Goal: Information Seeking & Learning: Learn about a topic

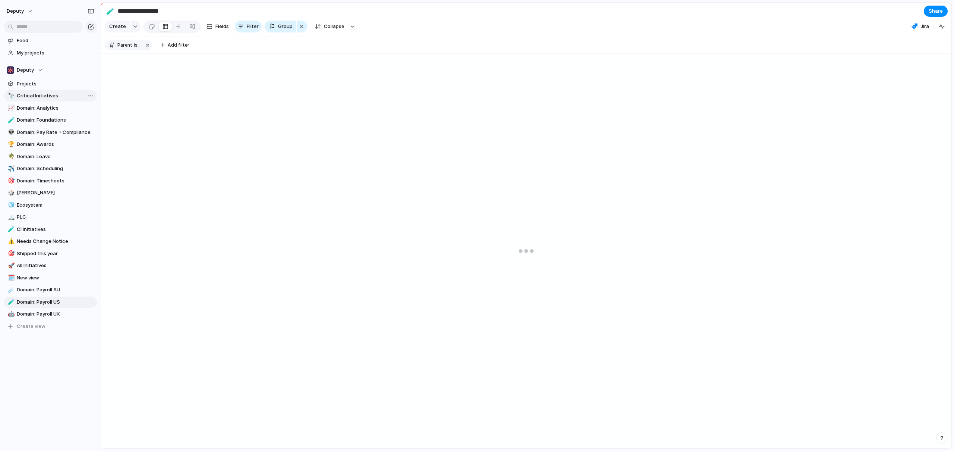
click at [44, 99] on span "Critical Initiatives" at bounding box center [56, 95] width 78 height 7
type input "**********"
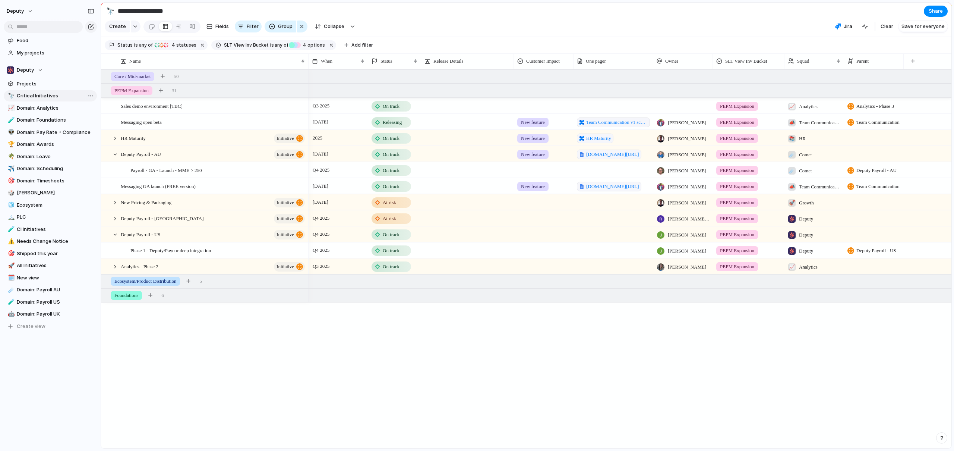
click at [45, 98] on span "Critical Initiatives" at bounding box center [56, 95] width 78 height 7
click at [330, 222] on span "Q4 2025" at bounding box center [321, 218] width 20 height 9
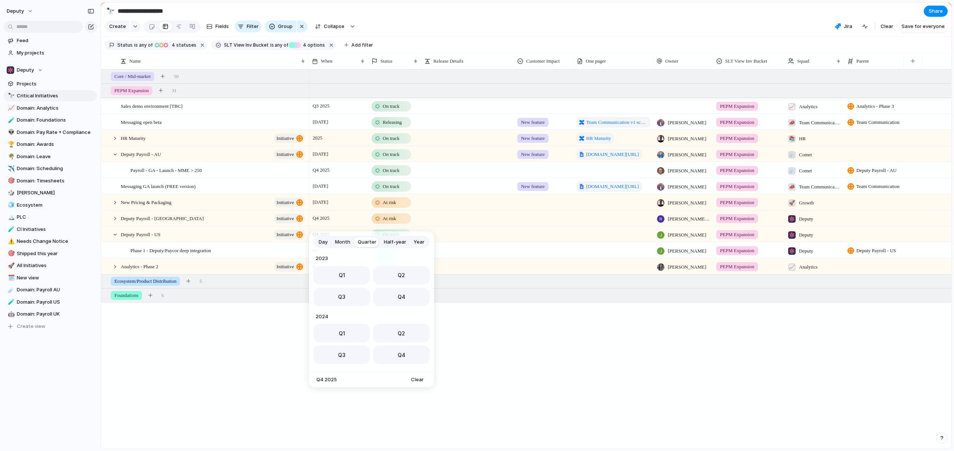
scroll to position [118, 0]
click at [259, 225] on div "Day Month Quarter Half-year Year [DATE] Q1 Q2 Q3 Q4 2024 Q1 Q2 Q3 Q4 2025 Q1 Q2…" at bounding box center [477, 225] width 954 height 451
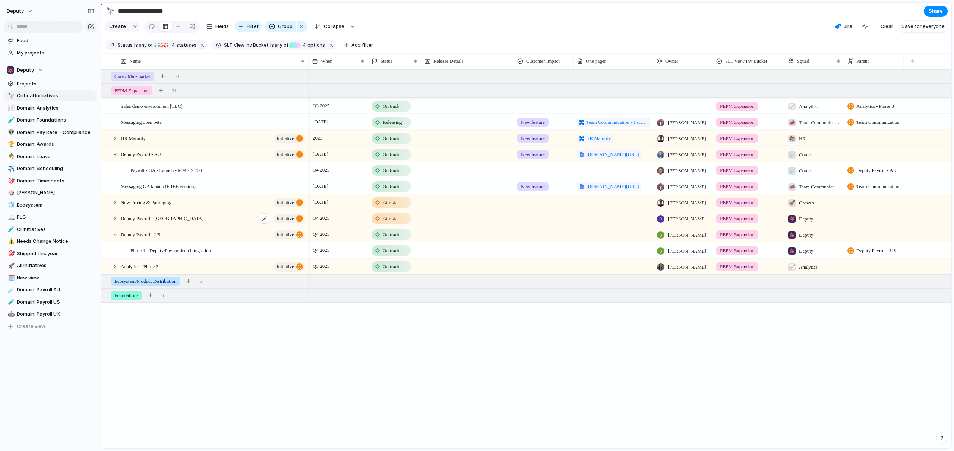
click at [290, 224] on span "initiative" at bounding box center [286, 218] width 18 height 10
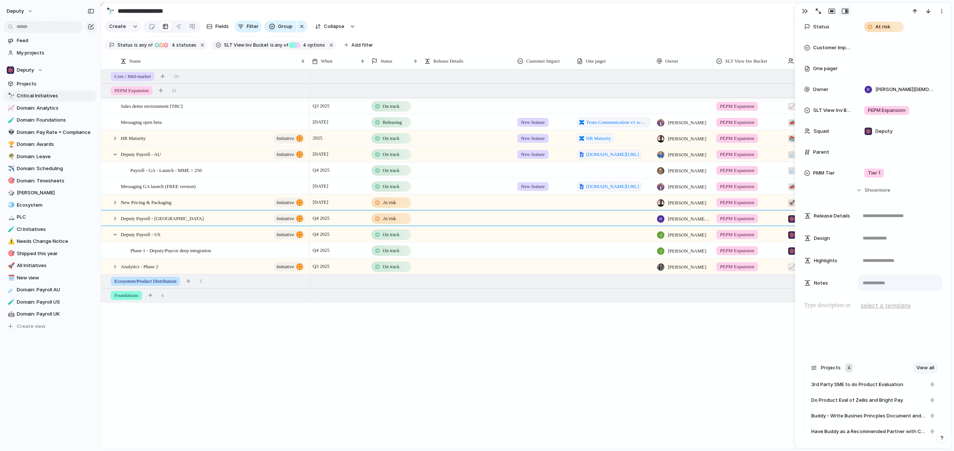
scroll to position [279, 0]
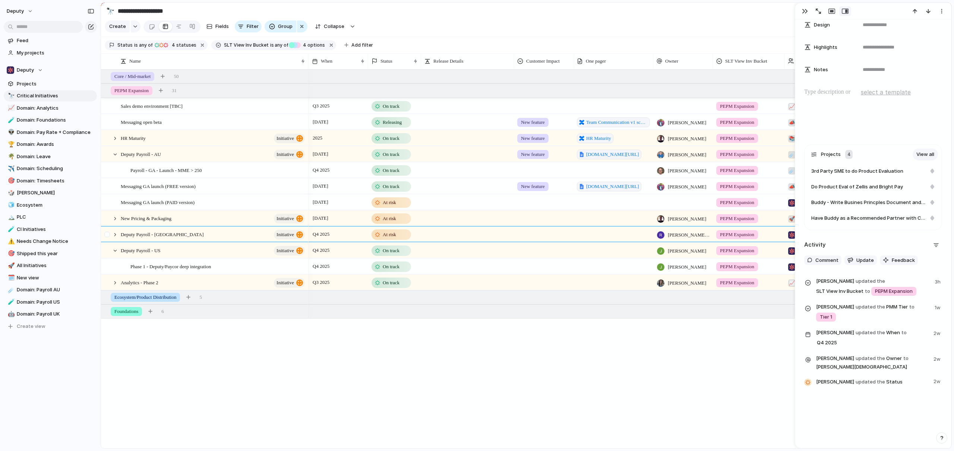
click at [111, 240] on div at bounding box center [107, 237] width 13 height 20
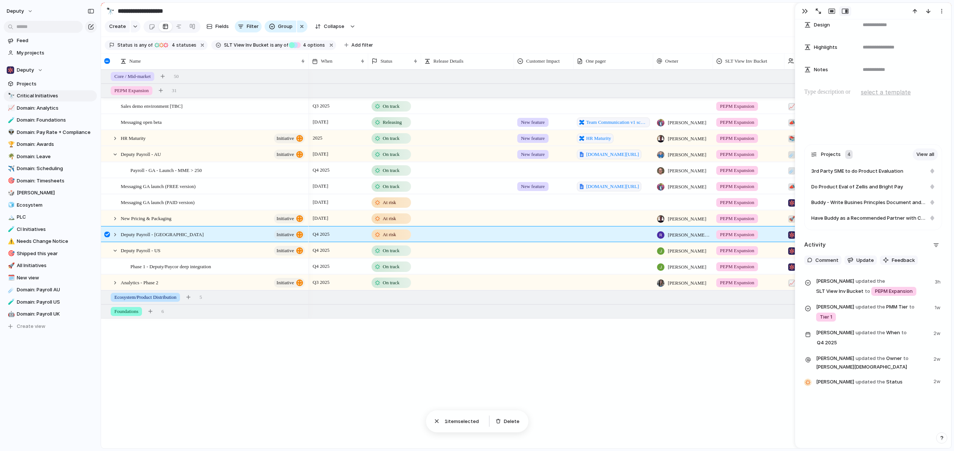
click at [108, 237] on div at bounding box center [107, 234] width 6 height 6
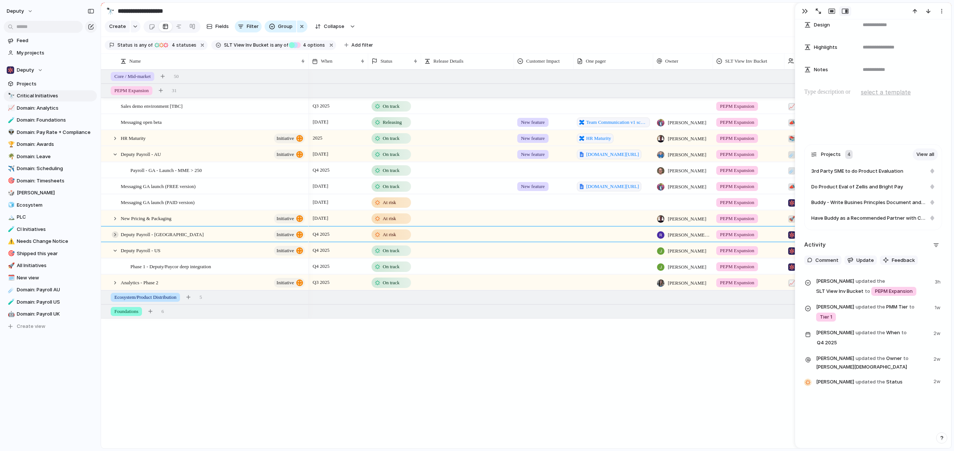
click at [114, 238] on div at bounding box center [115, 234] width 7 height 7
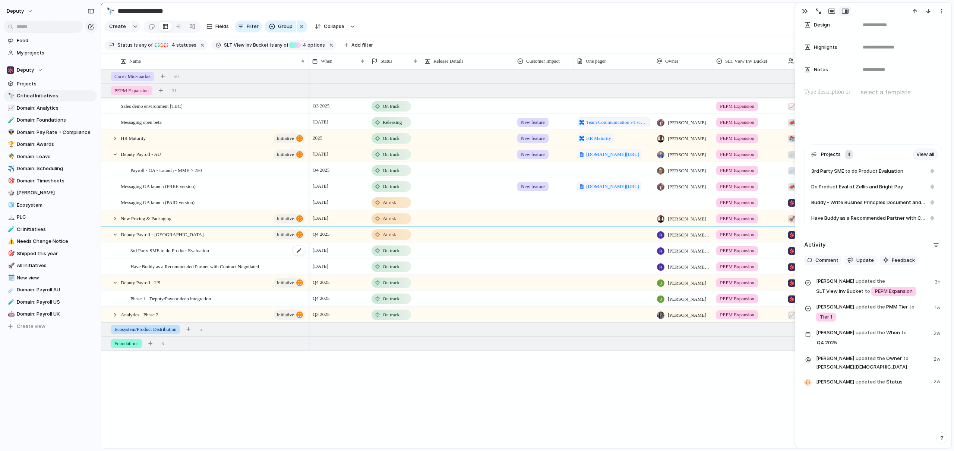
click at [238, 258] on div "3rd Party SME to do Product Evaluation" at bounding box center [218, 250] width 176 height 15
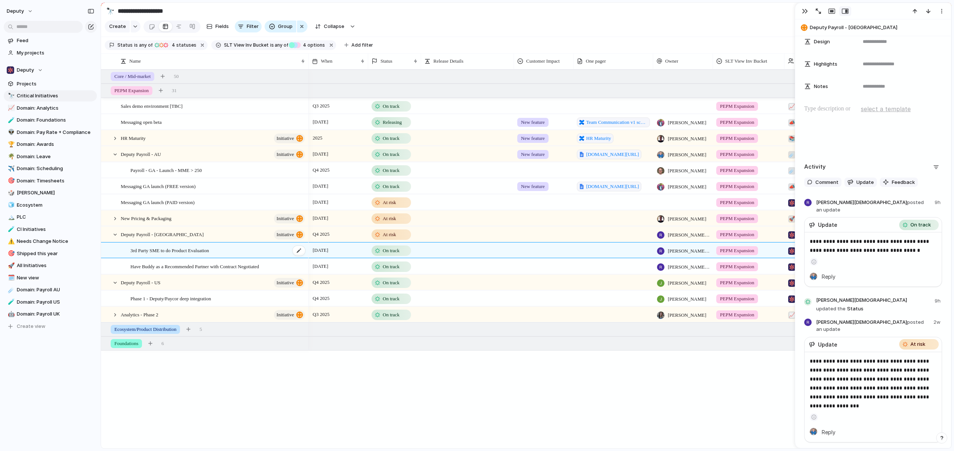
scroll to position [294, 0]
click at [240, 274] on div "Have Buddy as a Recommended Partner with Contract Negotiated" at bounding box center [218, 266] width 176 height 15
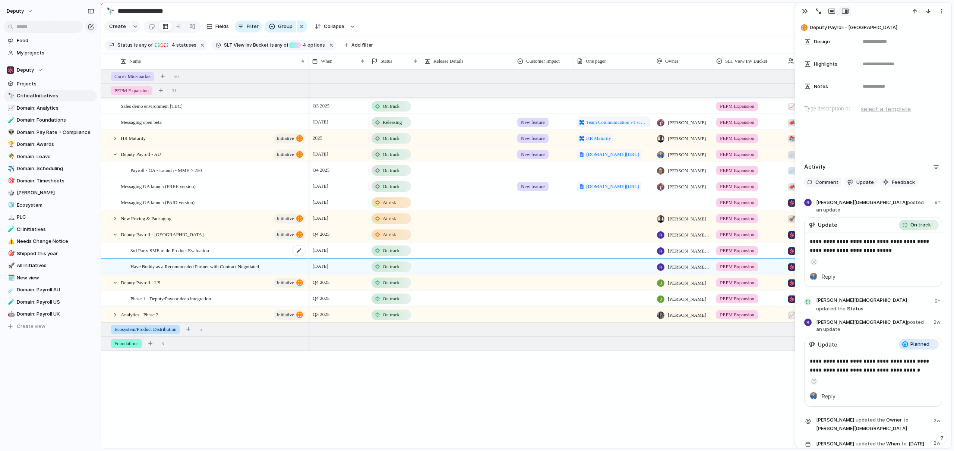
click at [249, 255] on div "3rd Party SME to do Product Evaluation" at bounding box center [218, 250] width 176 height 15
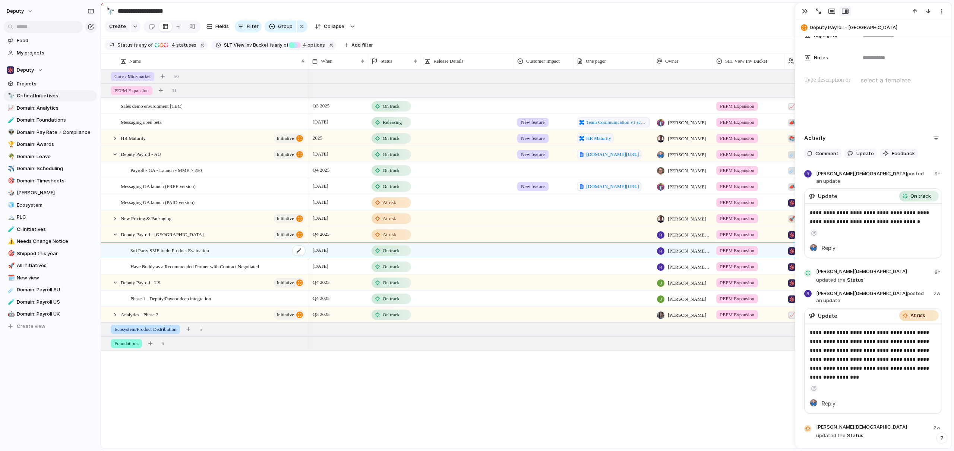
scroll to position [294, 0]
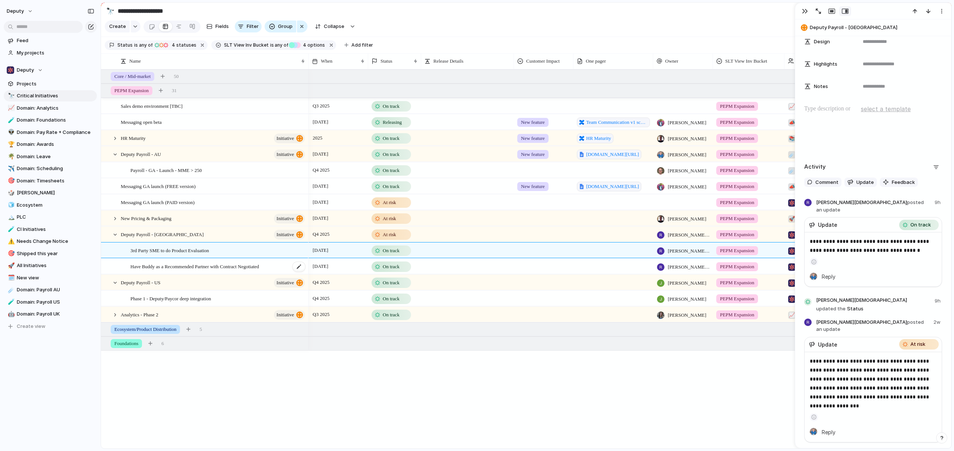
click at [237, 270] on span "Have Buddy as a Recommended Partner with Contract Negotiated" at bounding box center [194, 266] width 129 height 9
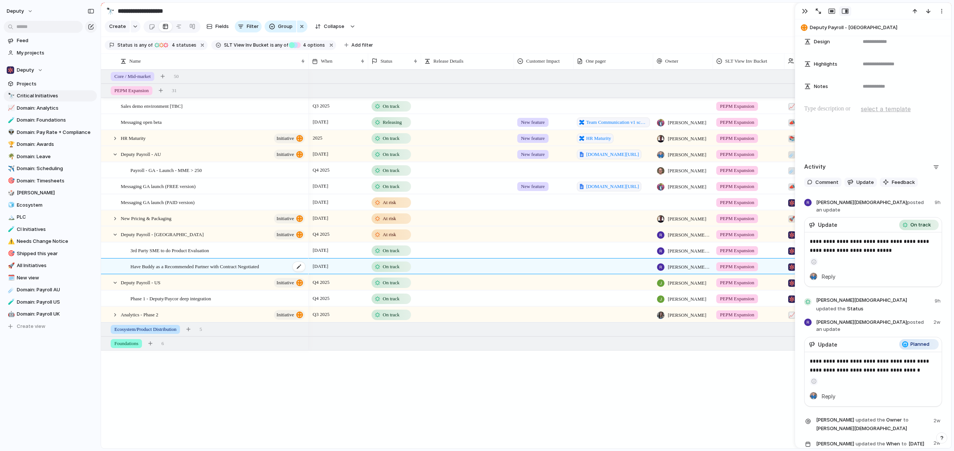
scroll to position [322, 0]
click at [232, 256] on div "3rd Party SME to do Product Evaluation" at bounding box center [218, 250] width 176 height 15
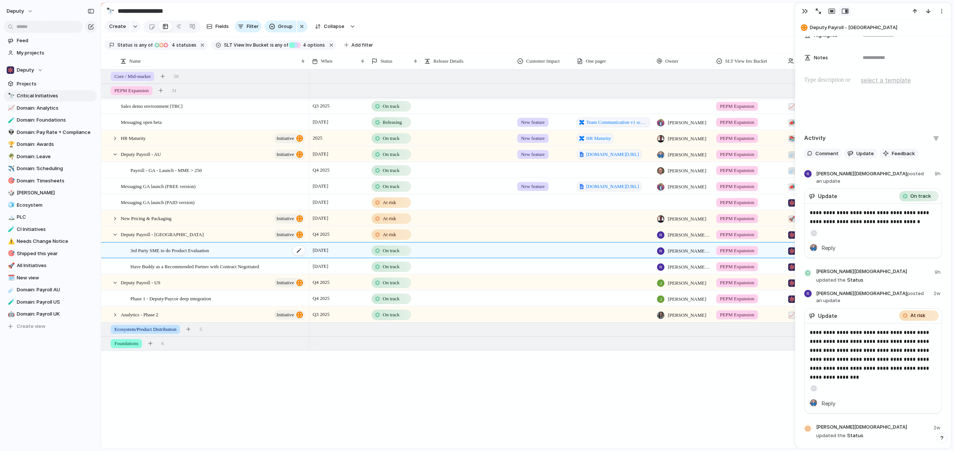
scroll to position [294, 0]
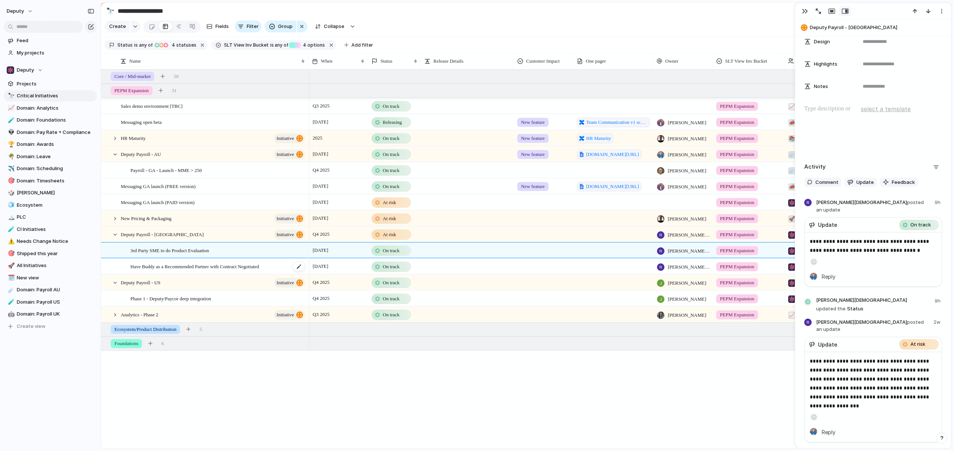
click at [232, 270] on span "Have Buddy as a Recommended Partner with Contract Negotiated" at bounding box center [194, 266] width 129 height 9
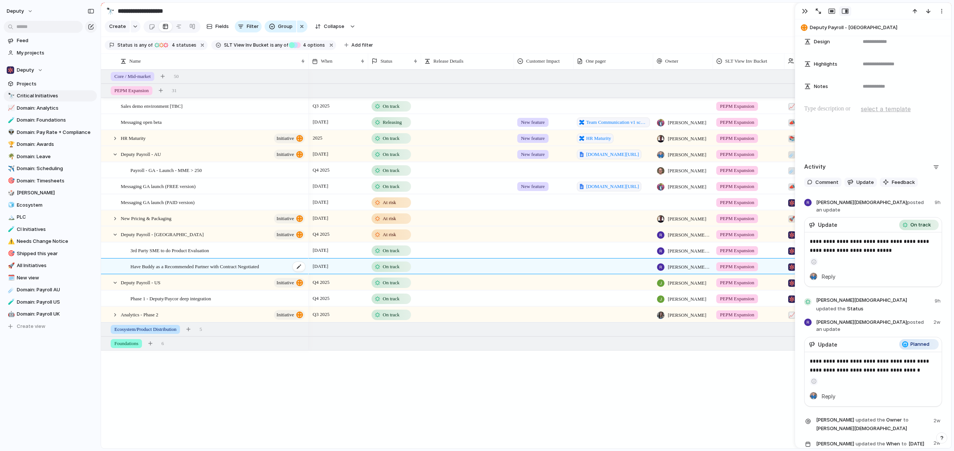
scroll to position [322, 0]
click at [234, 258] on div "3rd Party SME to do Product Evaluation" at bounding box center [218, 250] width 176 height 15
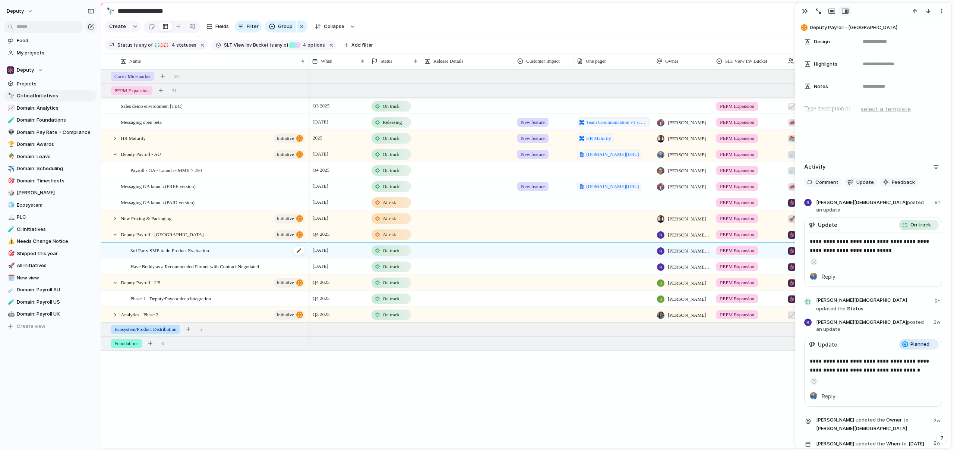
type textarea "**********"
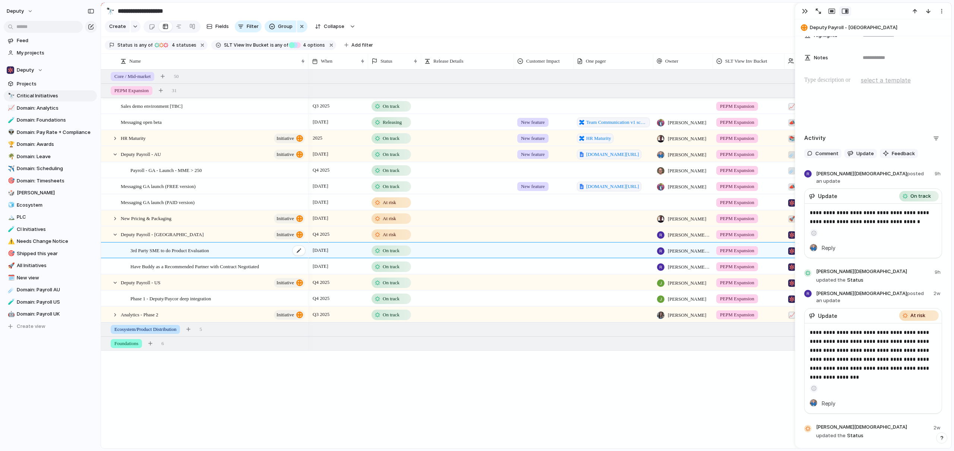
scroll to position [294, 0]
